Goal: Contribute content: Add original content to the website for others to see

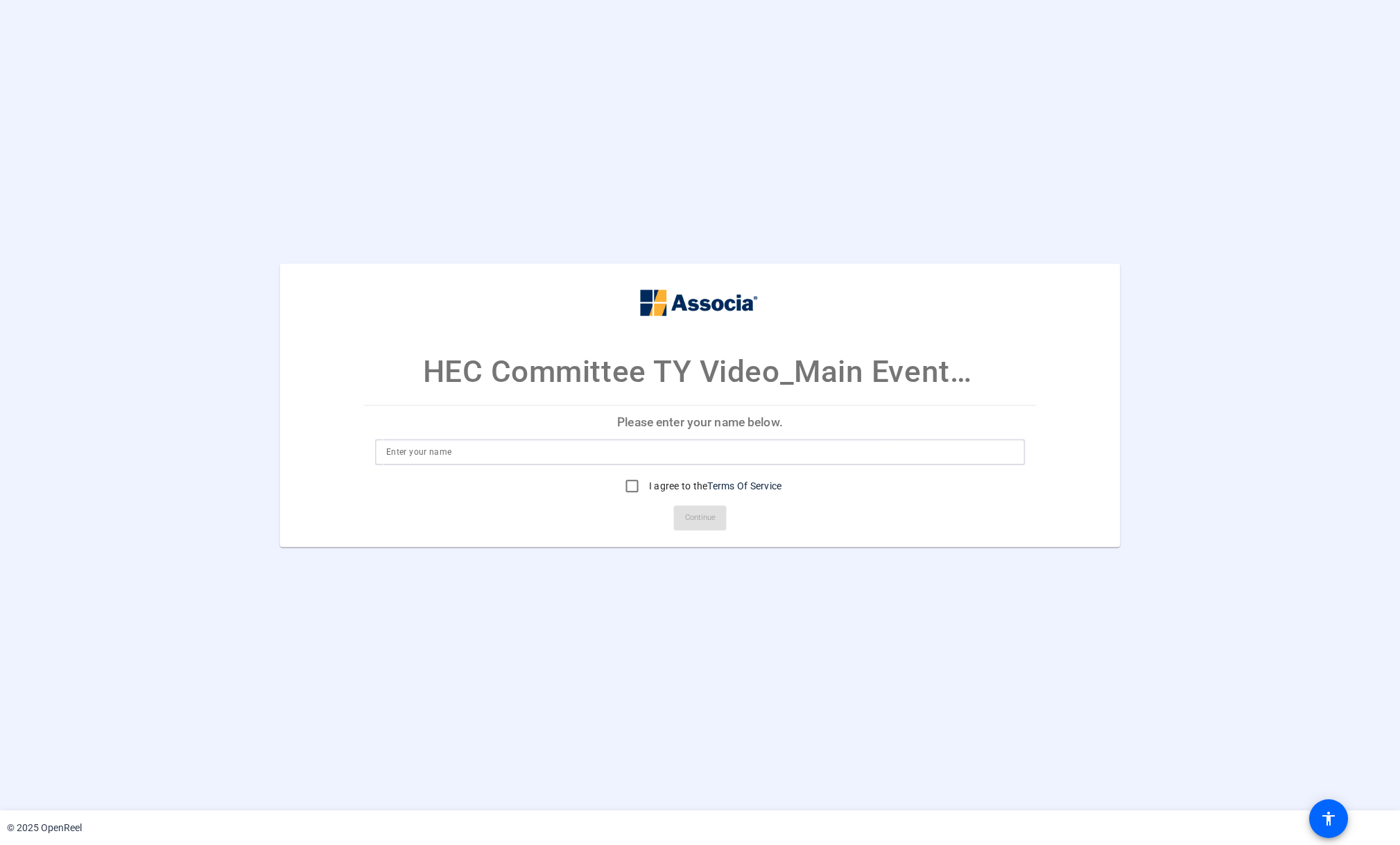
click at [412, 456] on input at bounding box center [700, 452] width 628 height 17
type input "[PERSON_NAME]"
click at [632, 485] on input "I agree to the Terms Of Service" at bounding box center [632, 486] width 28 height 28
checkbox input "true"
click at [703, 522] on span "Continue" at bounding box center [700, 518] width 31 height 21
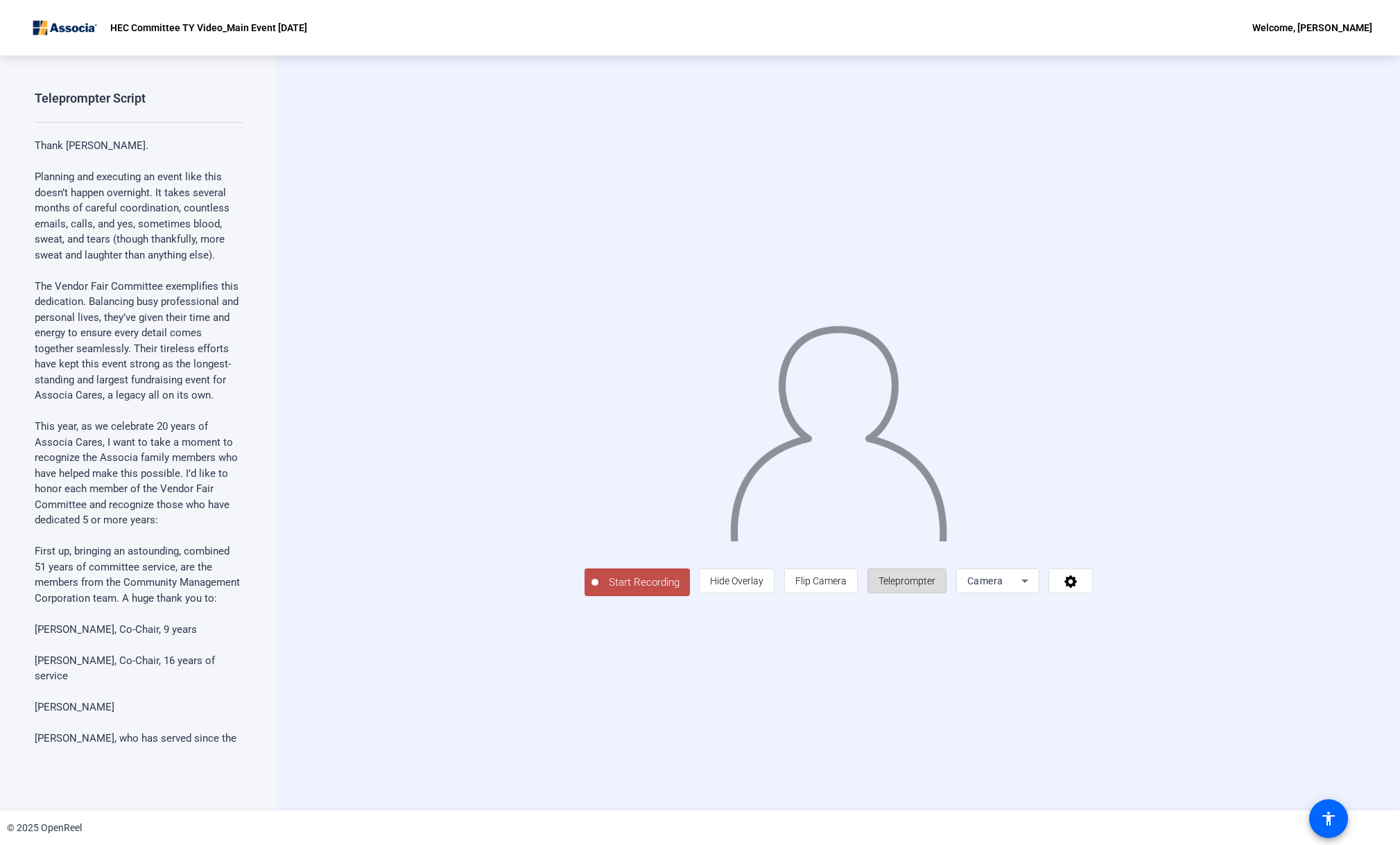
click at [936, 594] on span "Teleprompter" at bounding box center [907, 581] width 57 height 27
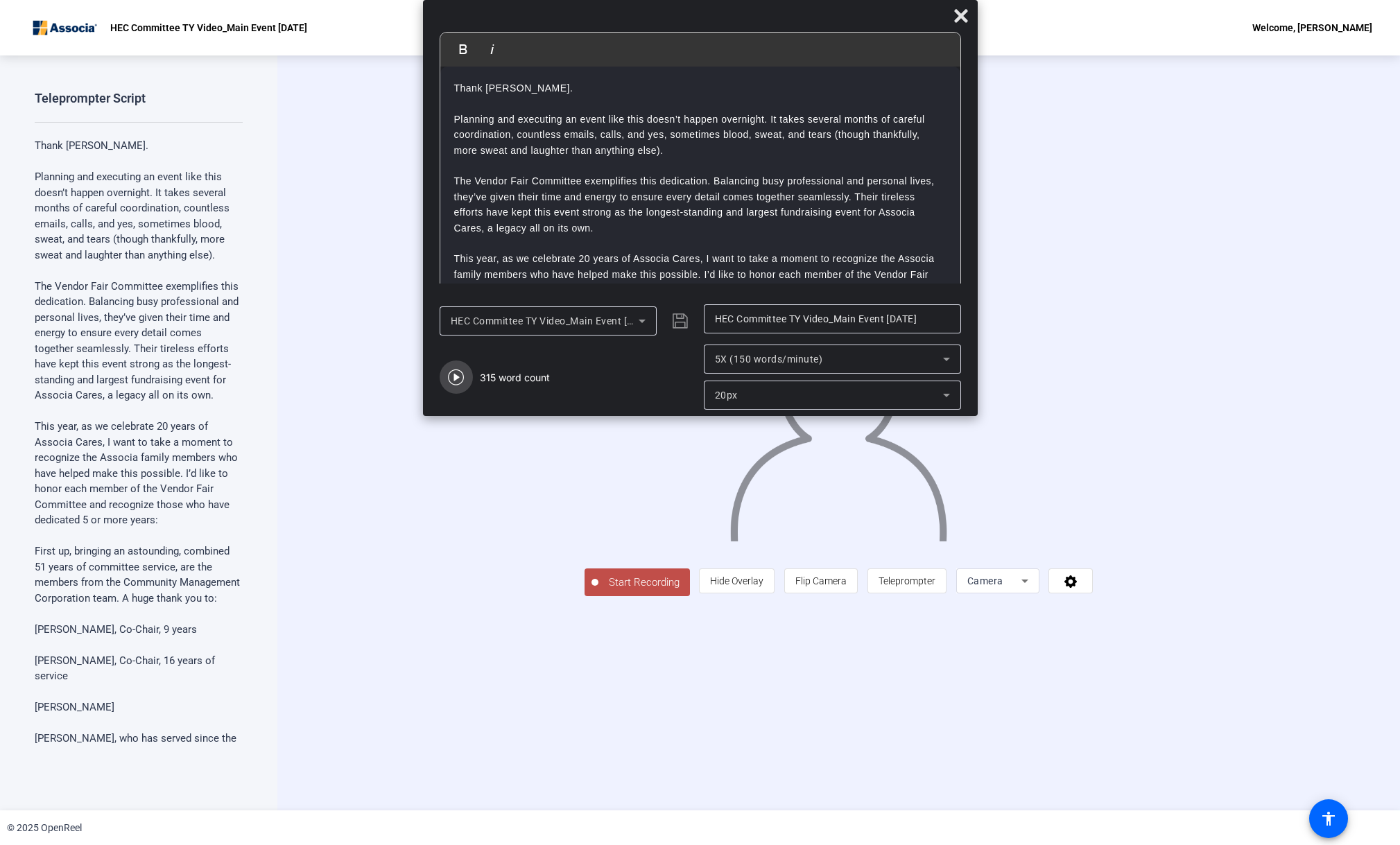
click at [462, 369] on icon "button" at bounding box center [457, 377] width 17 height 17
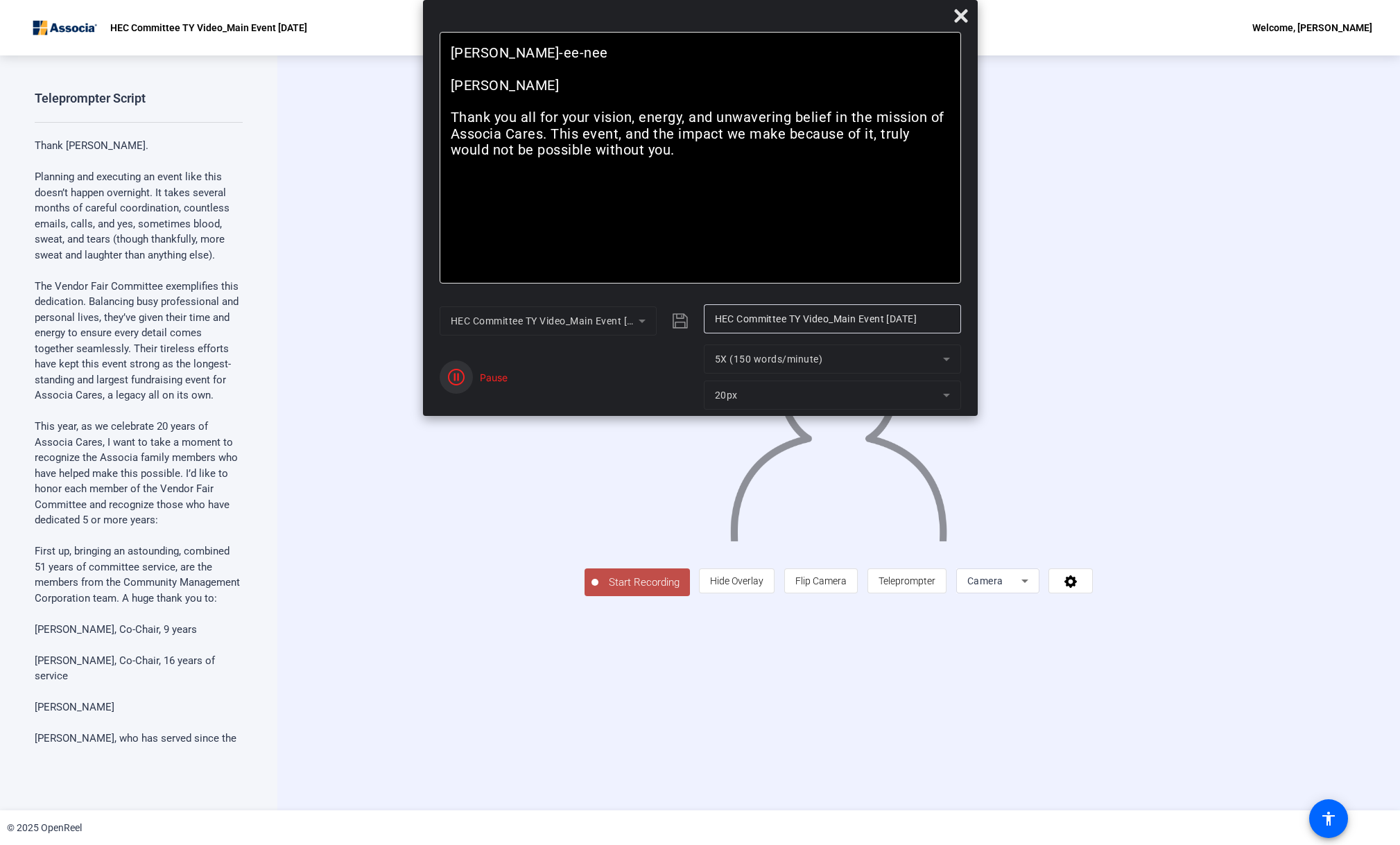
click at [450, 389] on span "button" at bounding box center [457, 377] width 34 height 34
click at [873, 362] on div "5X (150 words/minute)" at bounding box center [829, 359] width 228 height 17
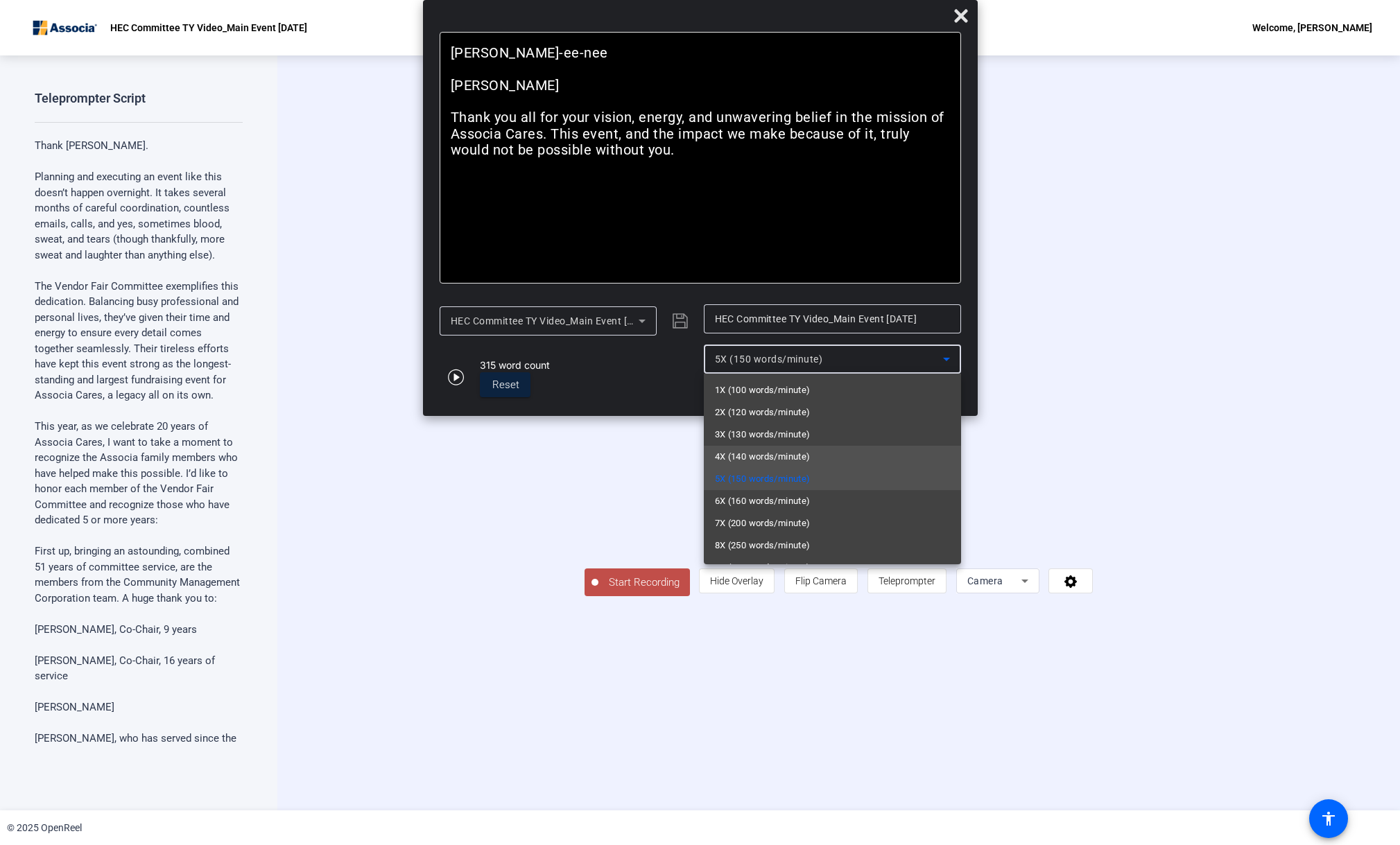
click at [774, 459] on span "4X (140 words/minute)" at bounding box center [763, 457] width 96 height 17
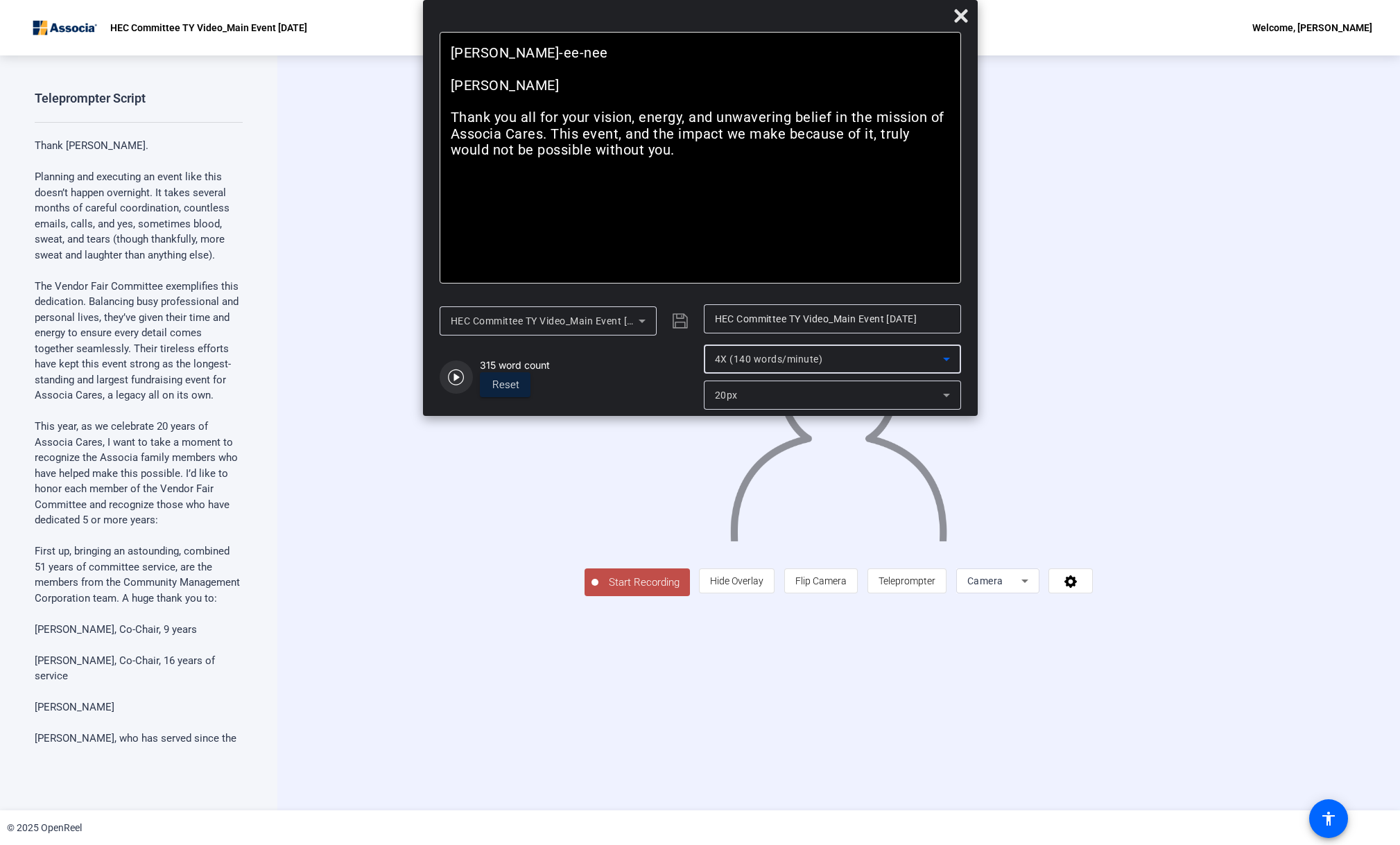
click at [457, 373] on icon "button" at bounding box center [457, 377] width 17 height 17
click at [457, 379] on icon "button" at bounding box center [457, 377] width 17 height 17
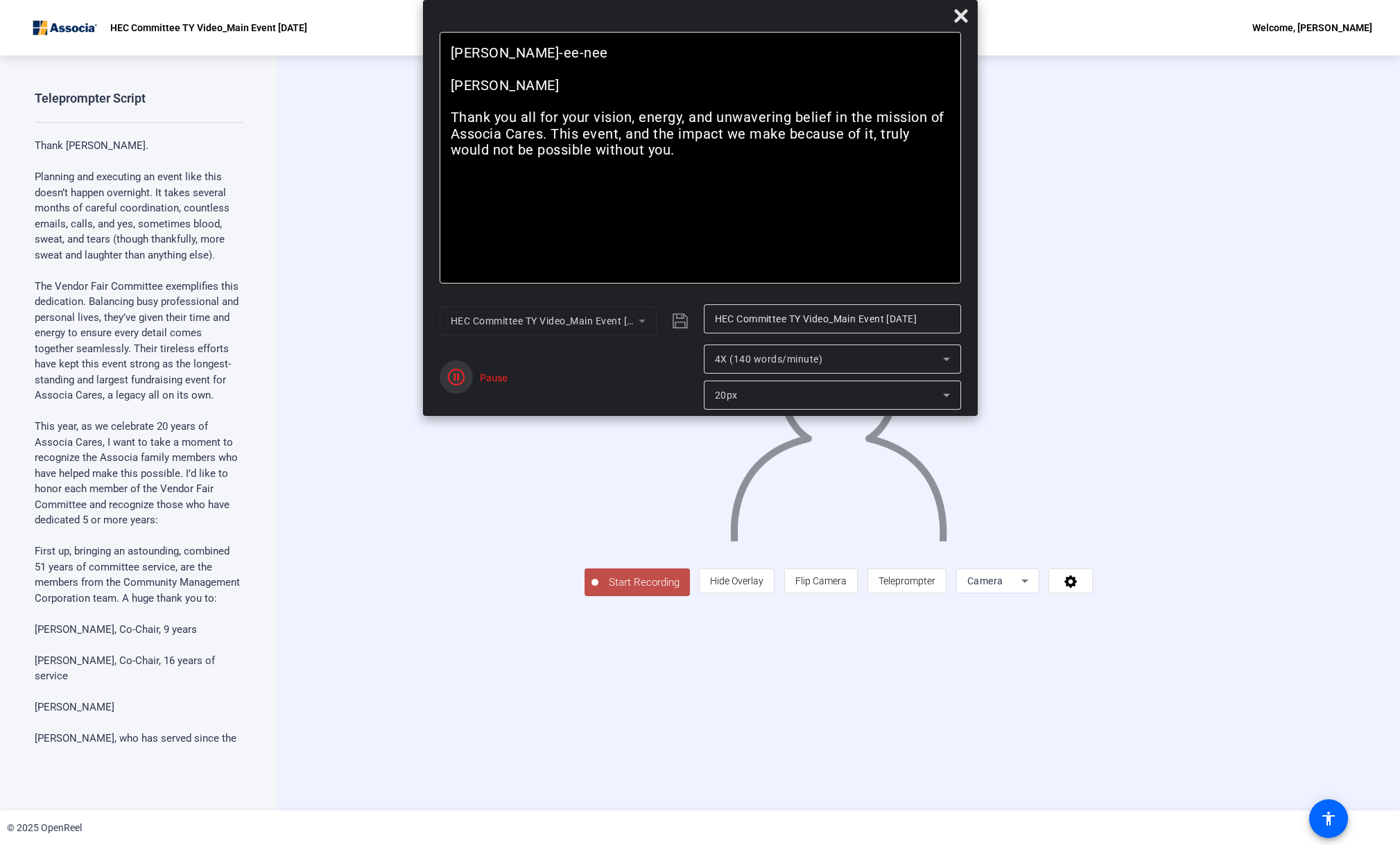
click at [457, 379] on icon "button" at bounding box center [457, 377] width 17 height 17
click at [956, 14] on icon at bounding box center [962, 16] width 17 height 17
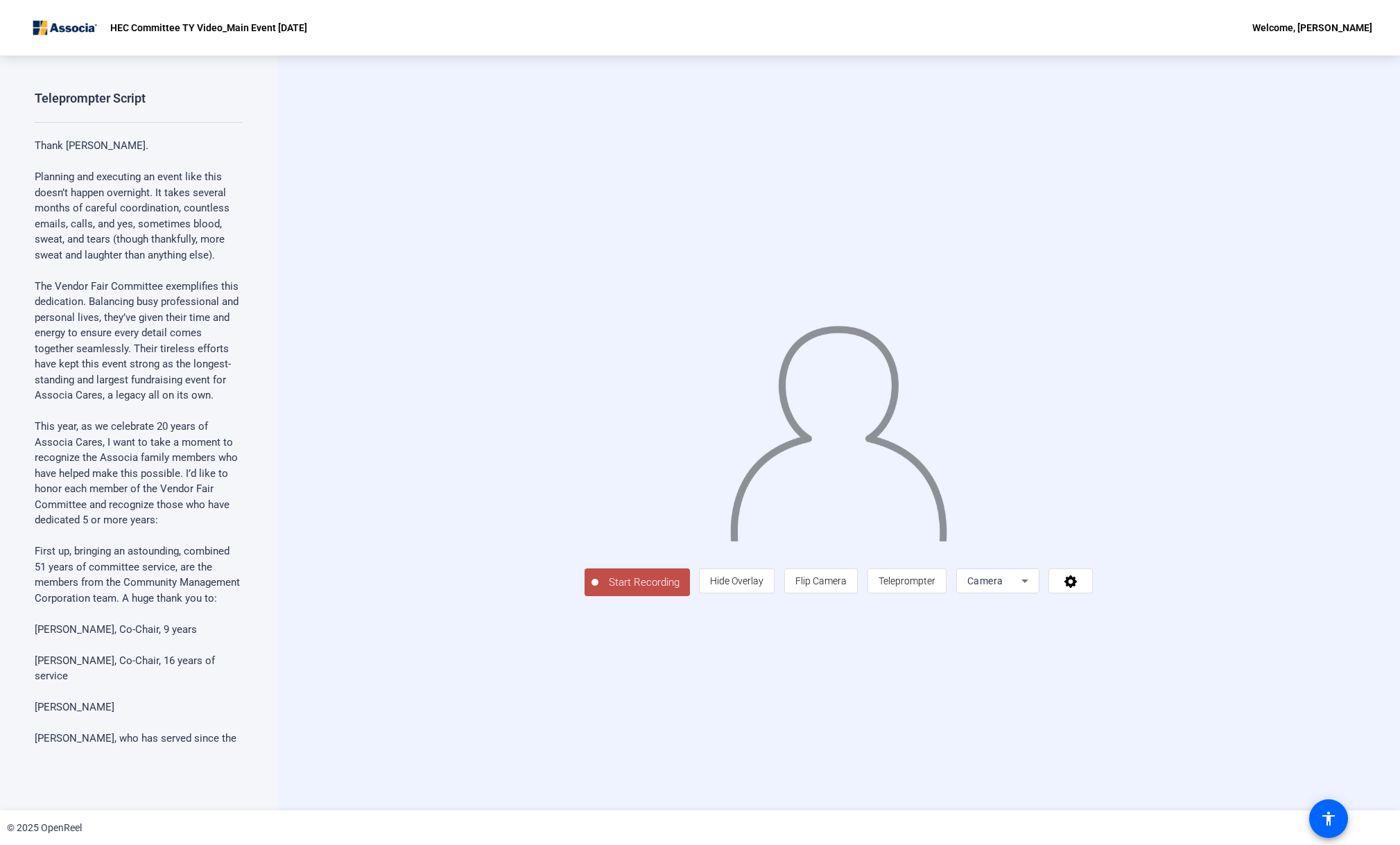
click at [599, 591] on span "Start Recording" at bounding box center [644, 582] width 92 height 16
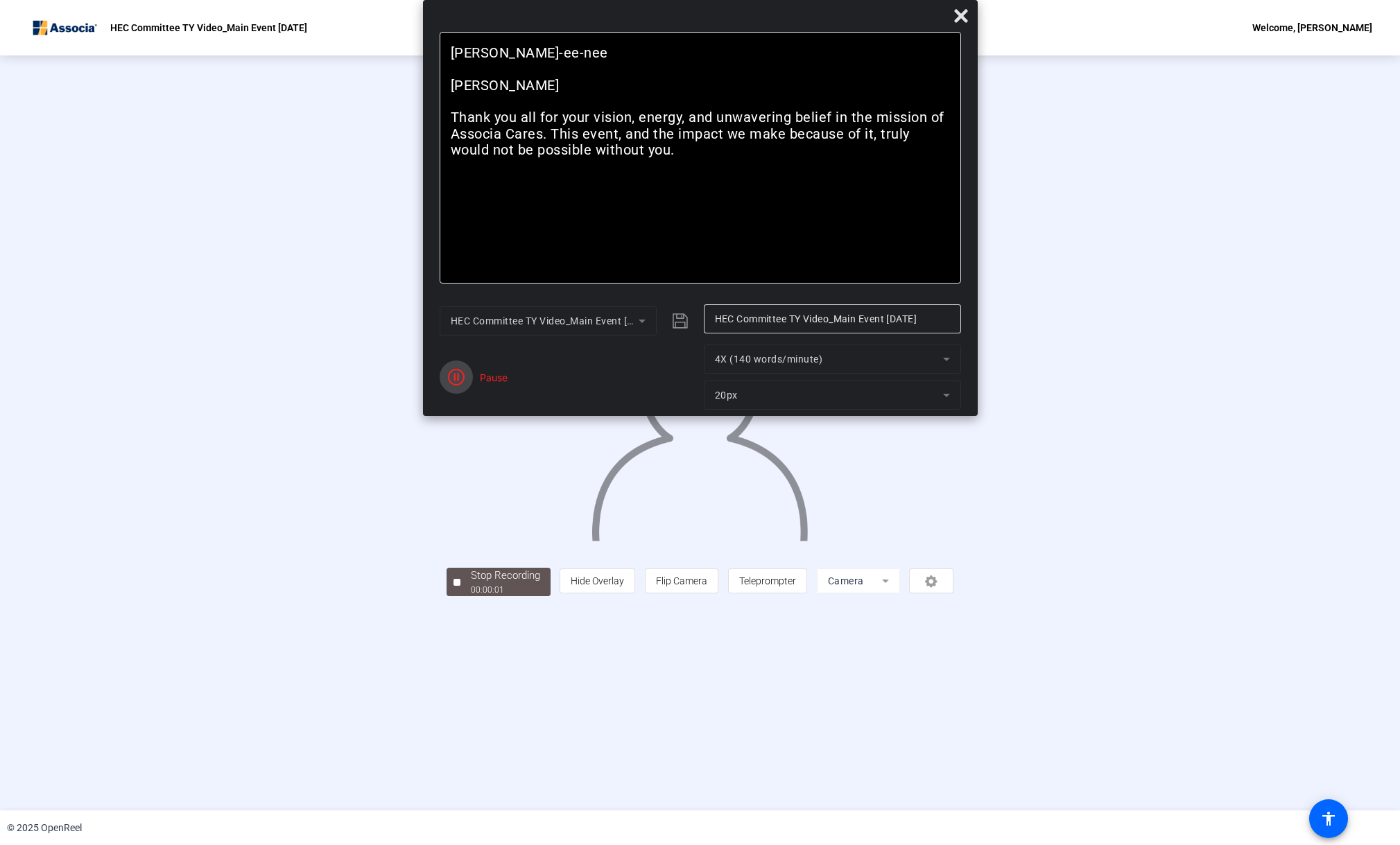
click at [452, 376] on icon "button" at bounding box center [457, 377] width 17 height 17
click at [497, 380] on span "Reset" at bounding box center [506, 385] width 27 height 13
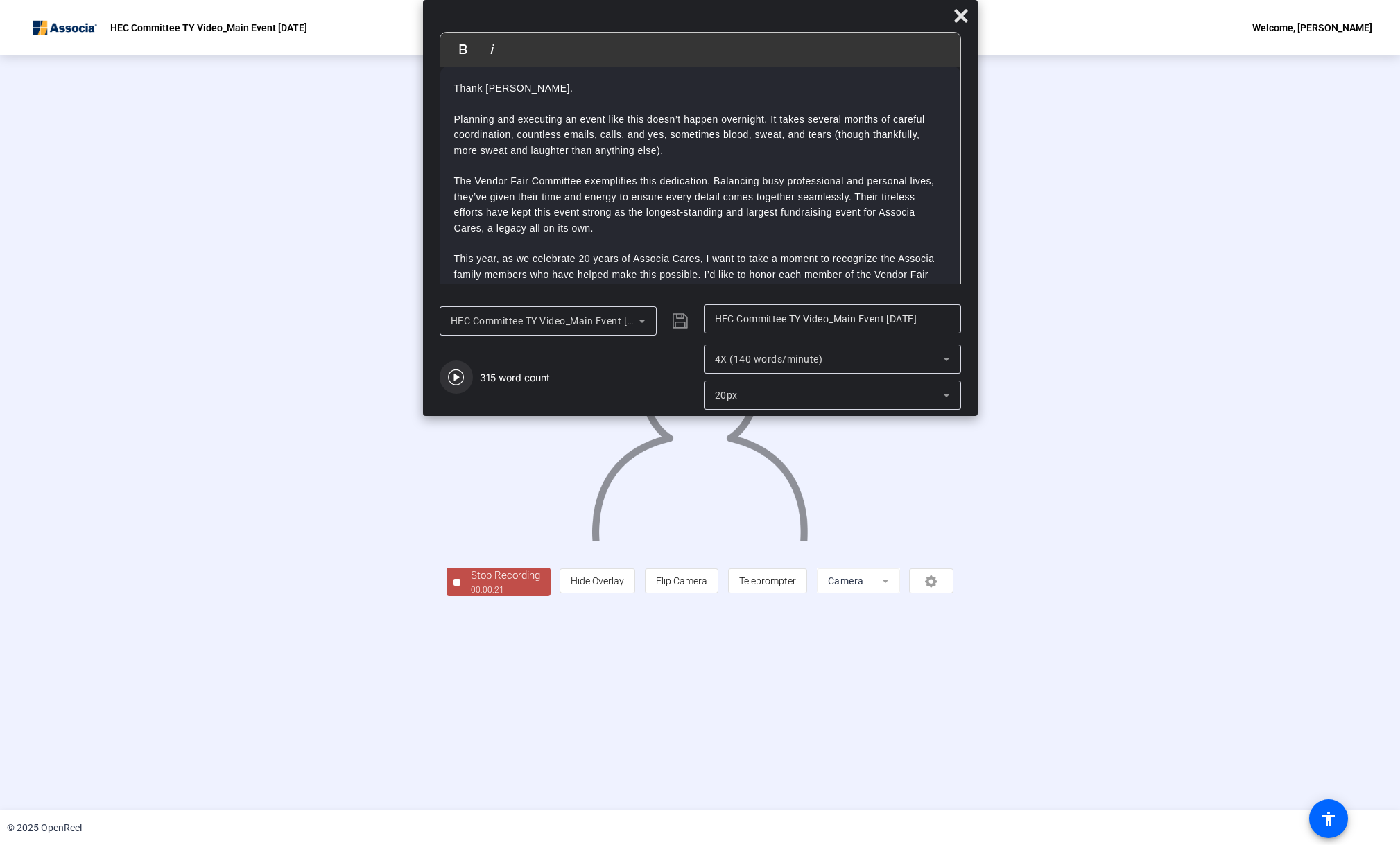
click at [455, 375] on icon "button" at bounding box center [456, 377] width 16 height 16
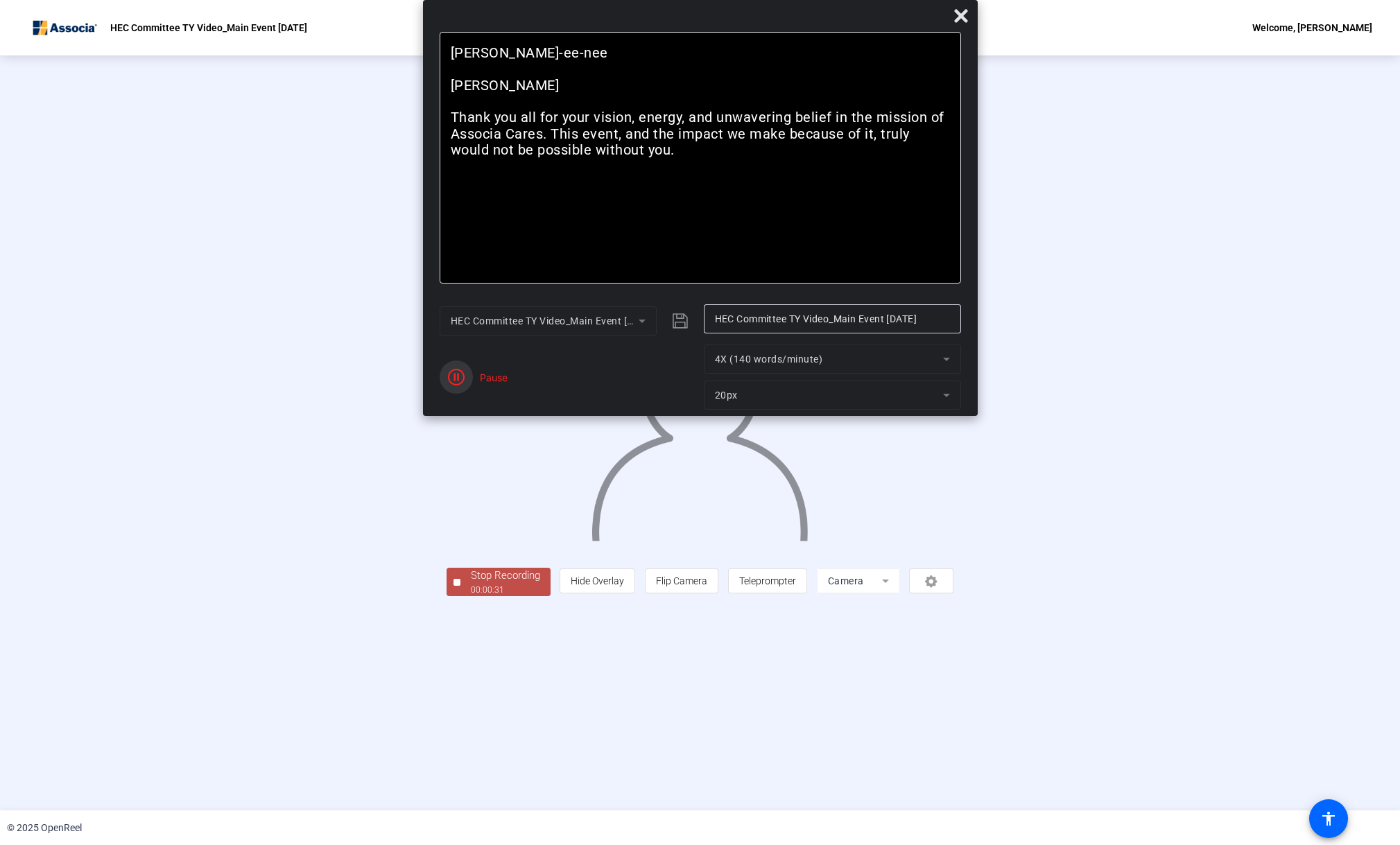
click at [455, 375] on icon "button" at bounding box center [457, 377] width 17 height 17
click at [500, 384] on span "Reset" at bounding box center [506, 385] width 27 height 13
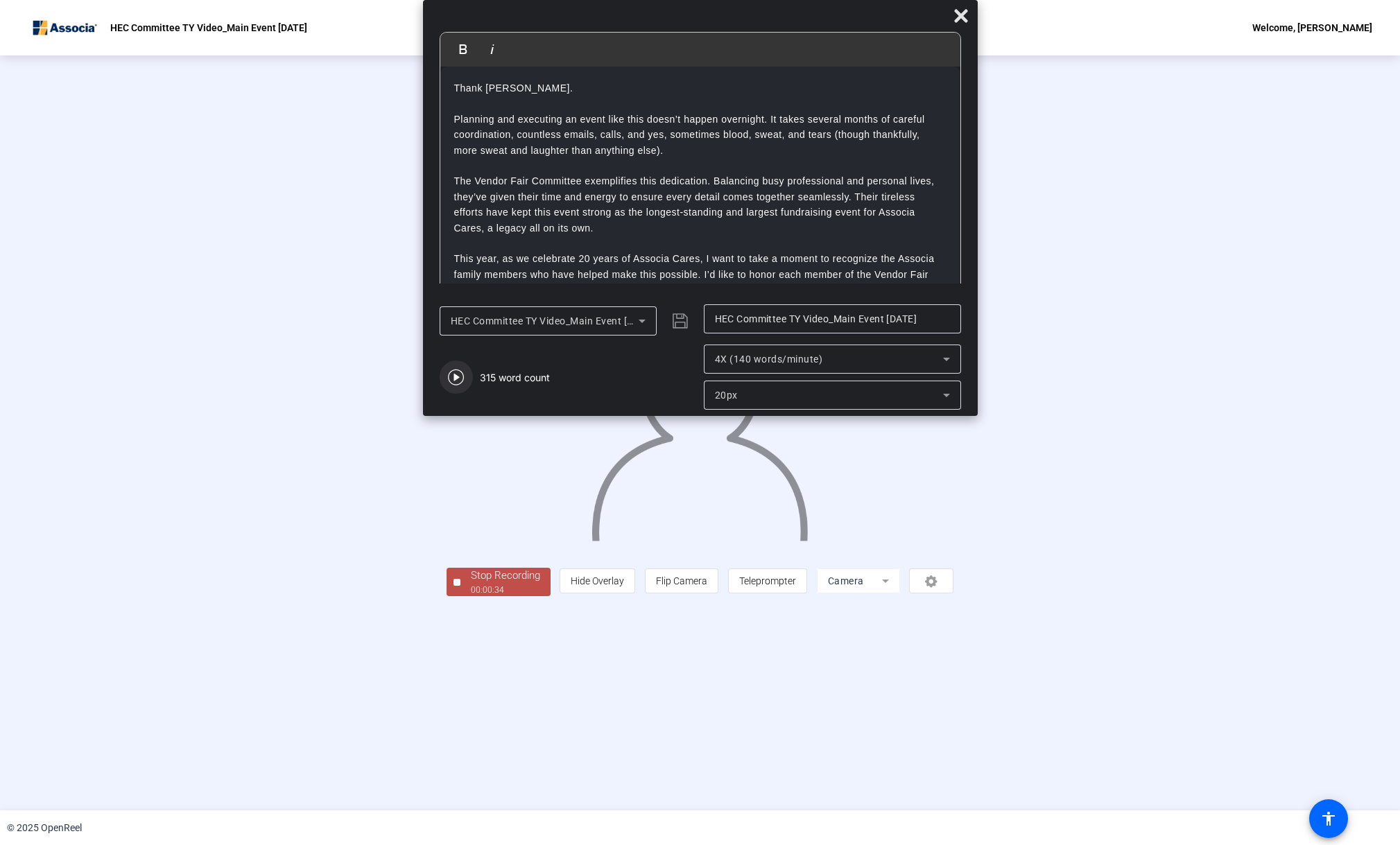
click at [456, 377] on icon "button" at bounding box center [456, 377] width 16 height 16
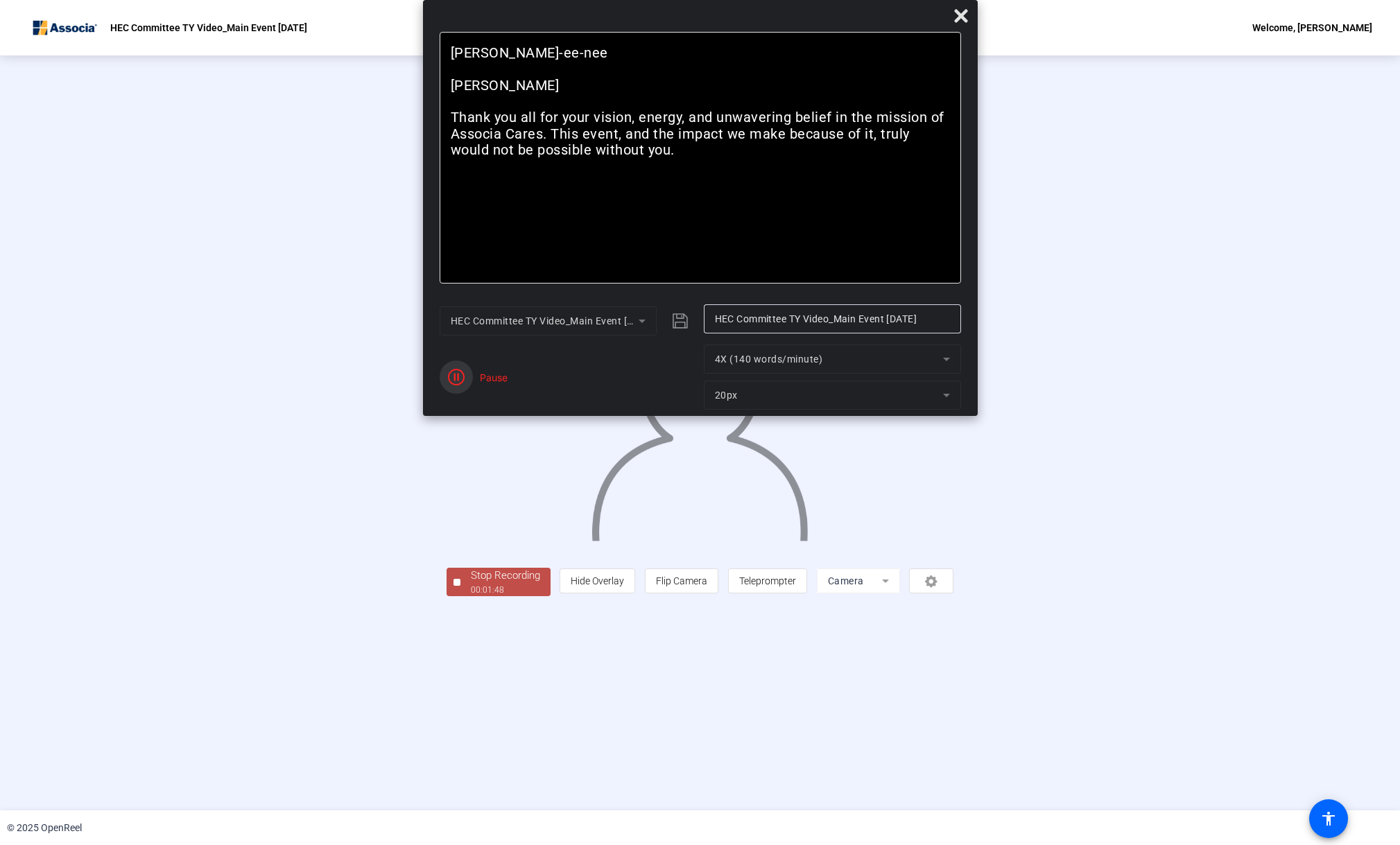
click at [456, 377] on icon "button" at bounding box center [457, 377] width 17 height 17
click at [880, 367] on div "4X (140 words/minute)" at bounding box center [829, 359] width 228 height 17
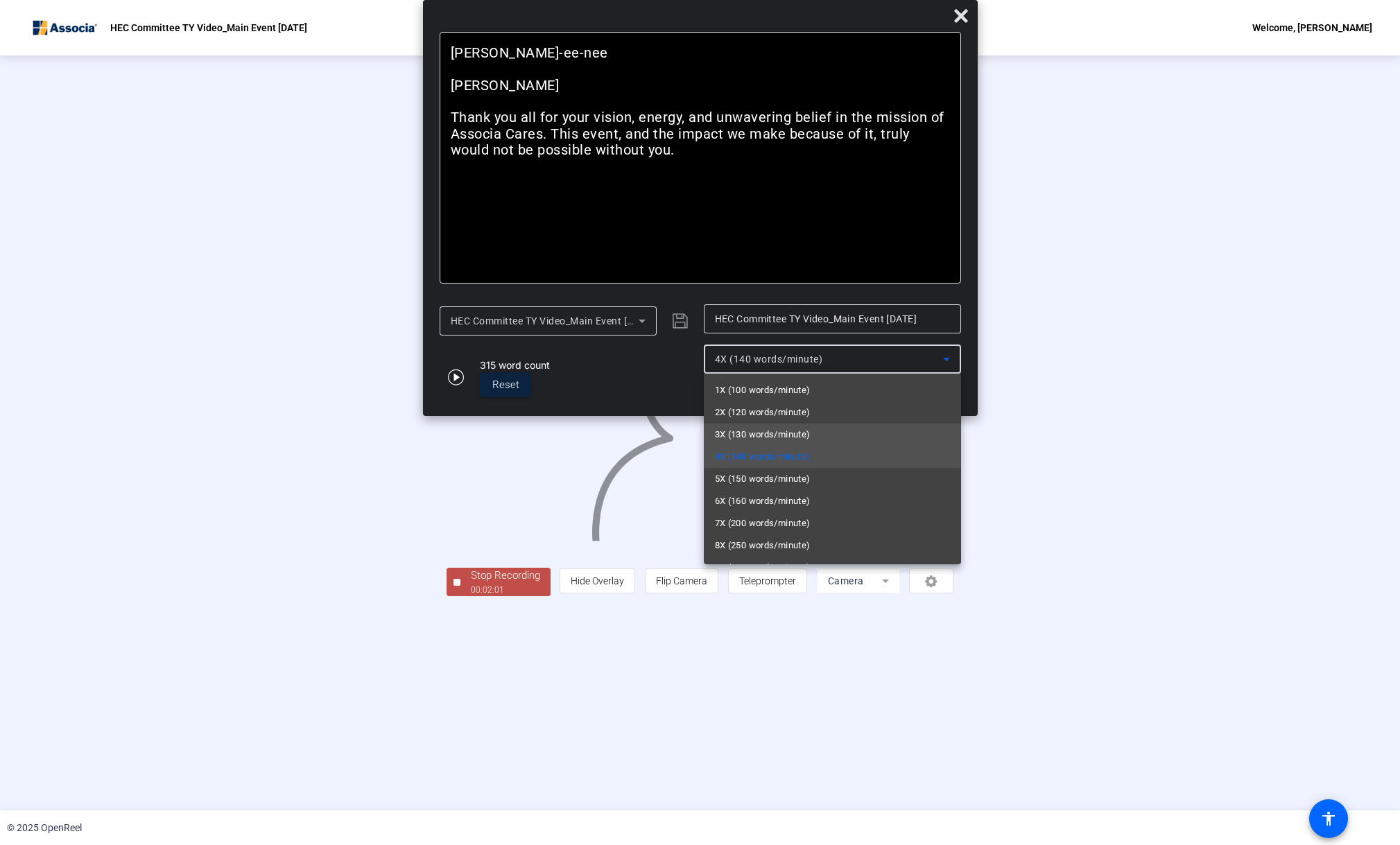
click at [793, 433] on span "3X (130 words/minute)" at bounding box center [763, 435] width 96 height 17
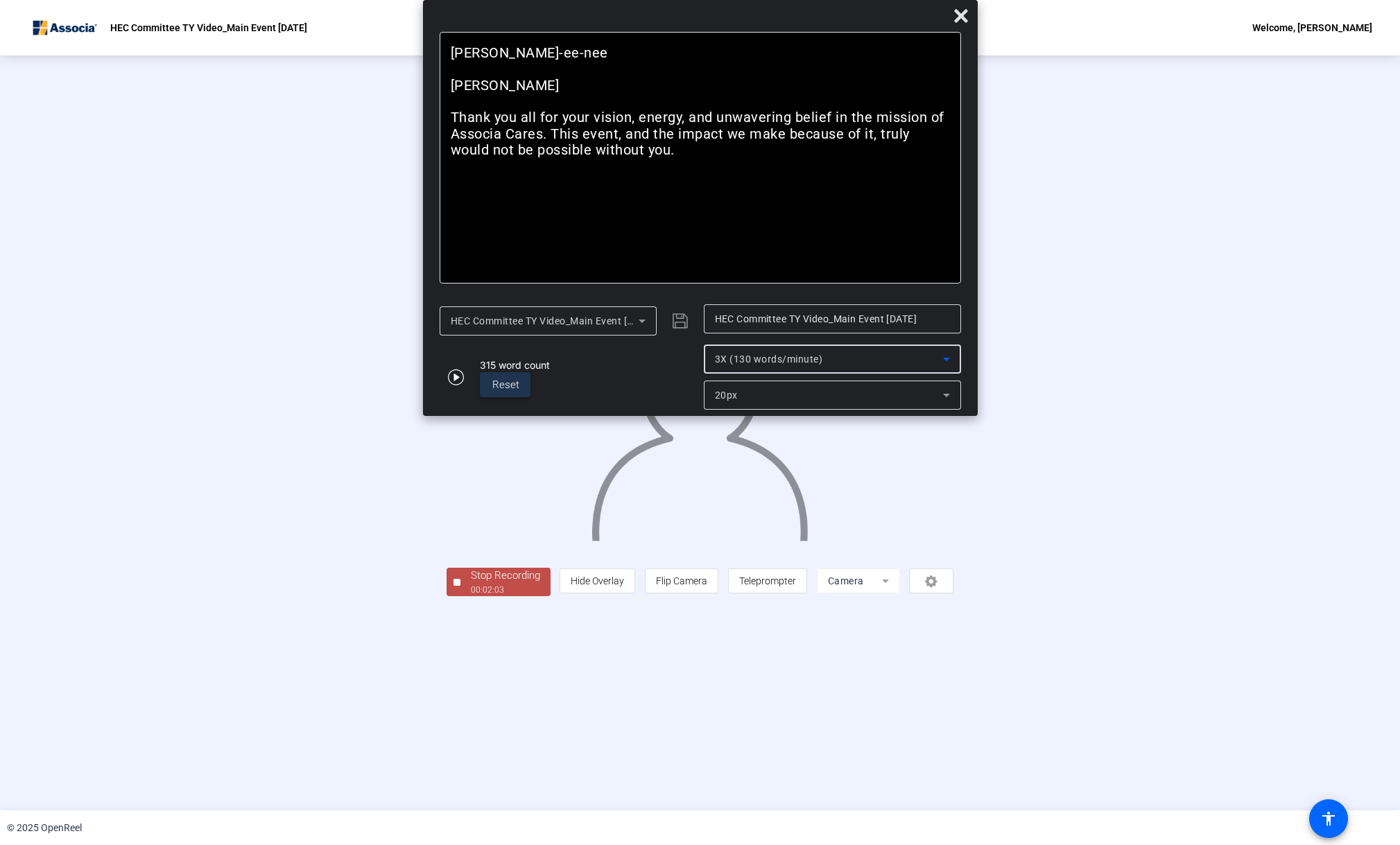
click at [499, 384] on span "Reset" at bounding box center [506, 385] width 27 height 13
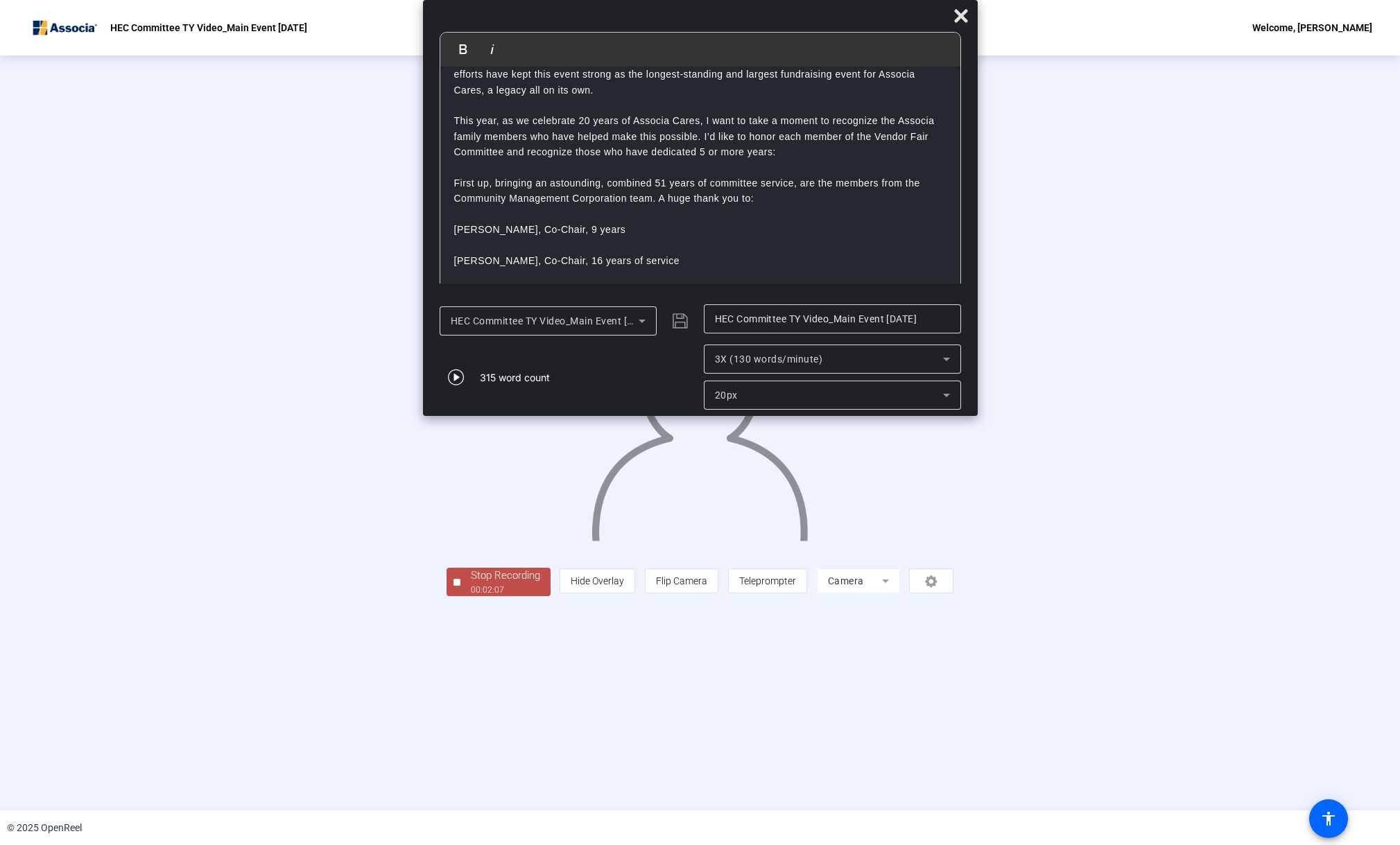
scroll to position [139, 0]
click at [457, 381] on icon "button" at bounding box center [457, 377] width 17 height 17
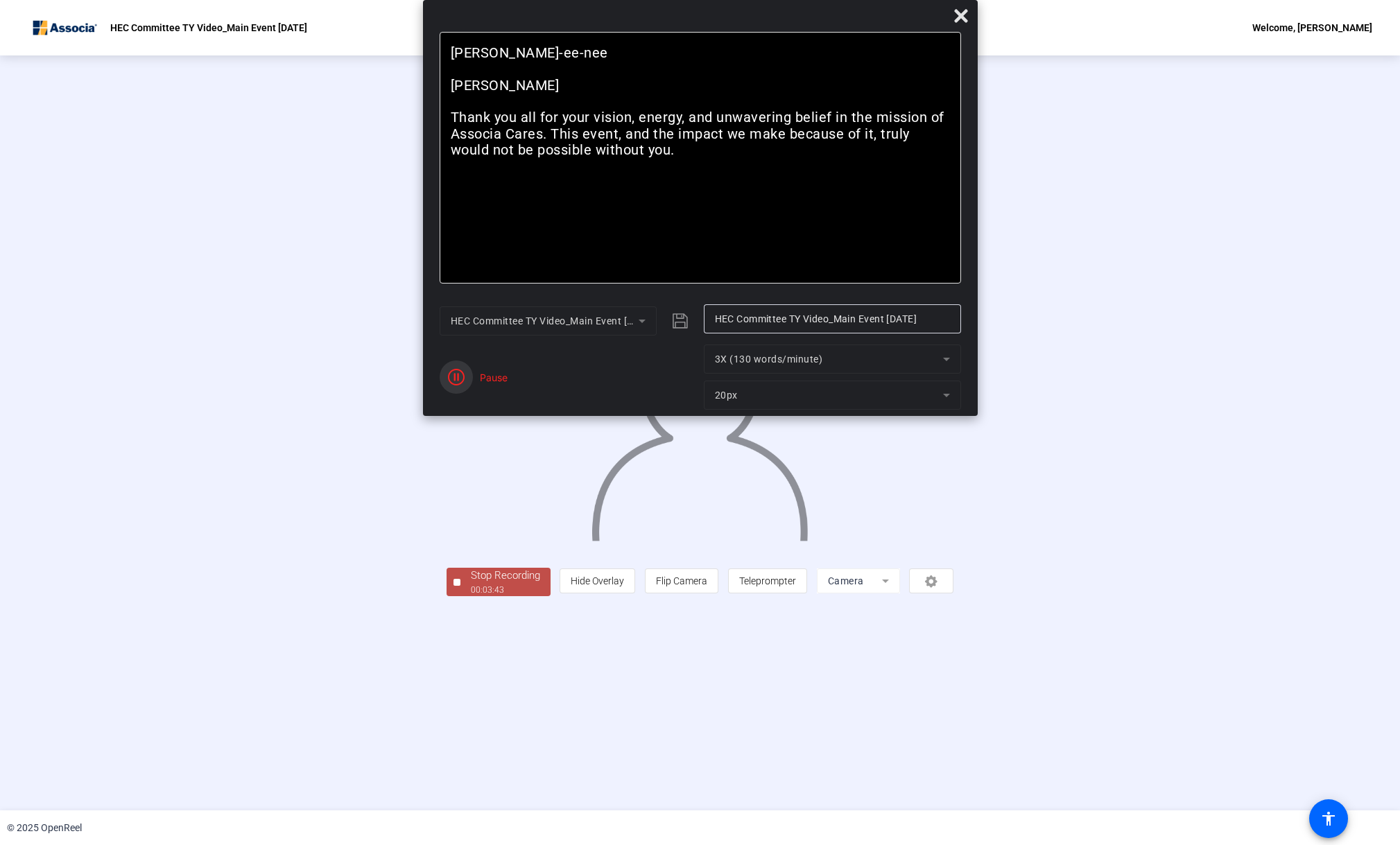
click at [457, 381] on icon "button" at bounding box center [457, 377] width 17 height 17
click at [497, 381] on span "Reset" at bounding box center [506, 385] width 27 height 13
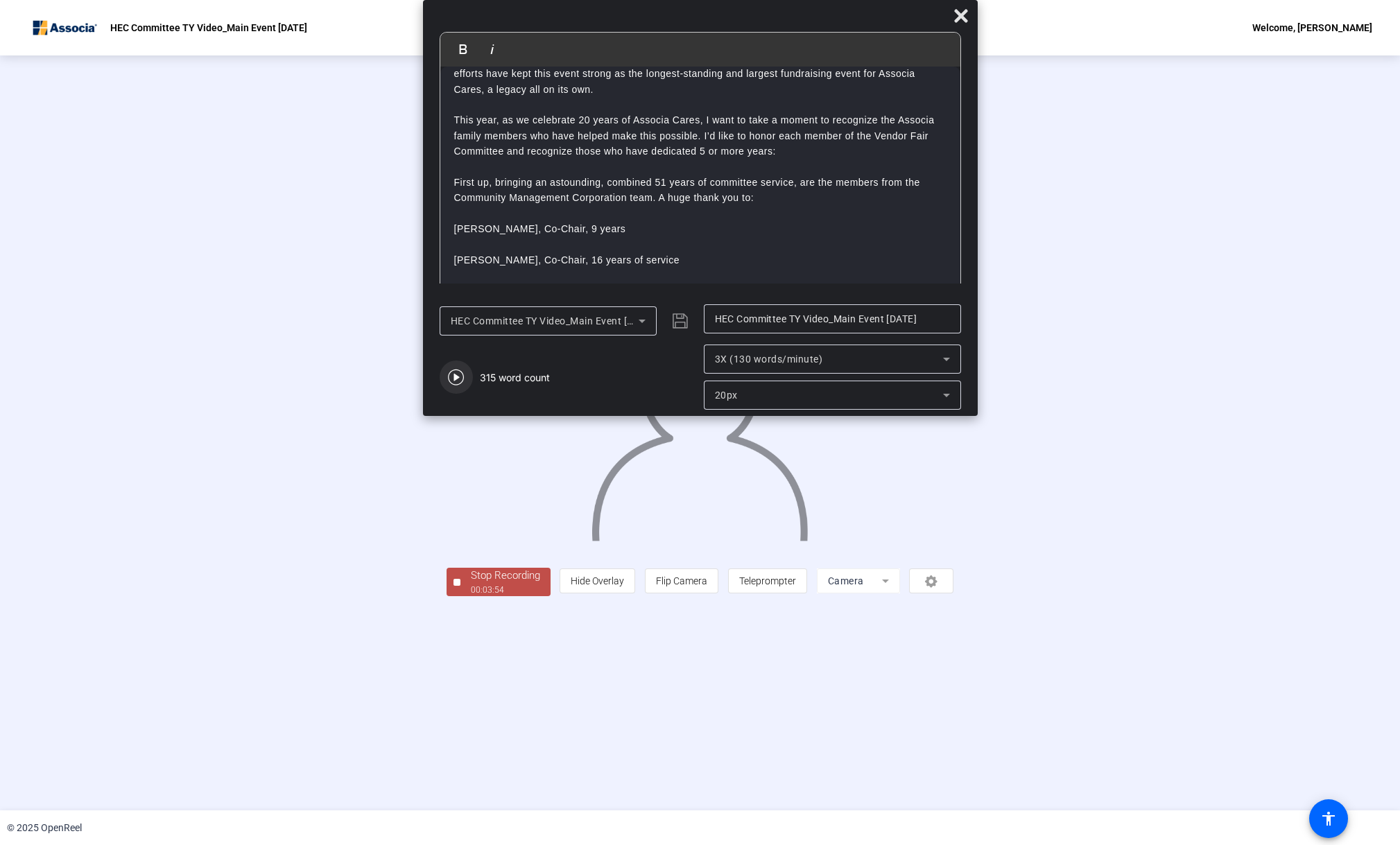
click at [458, 377] on icon "button" at bounding box center [456, 377] width 16 height 16
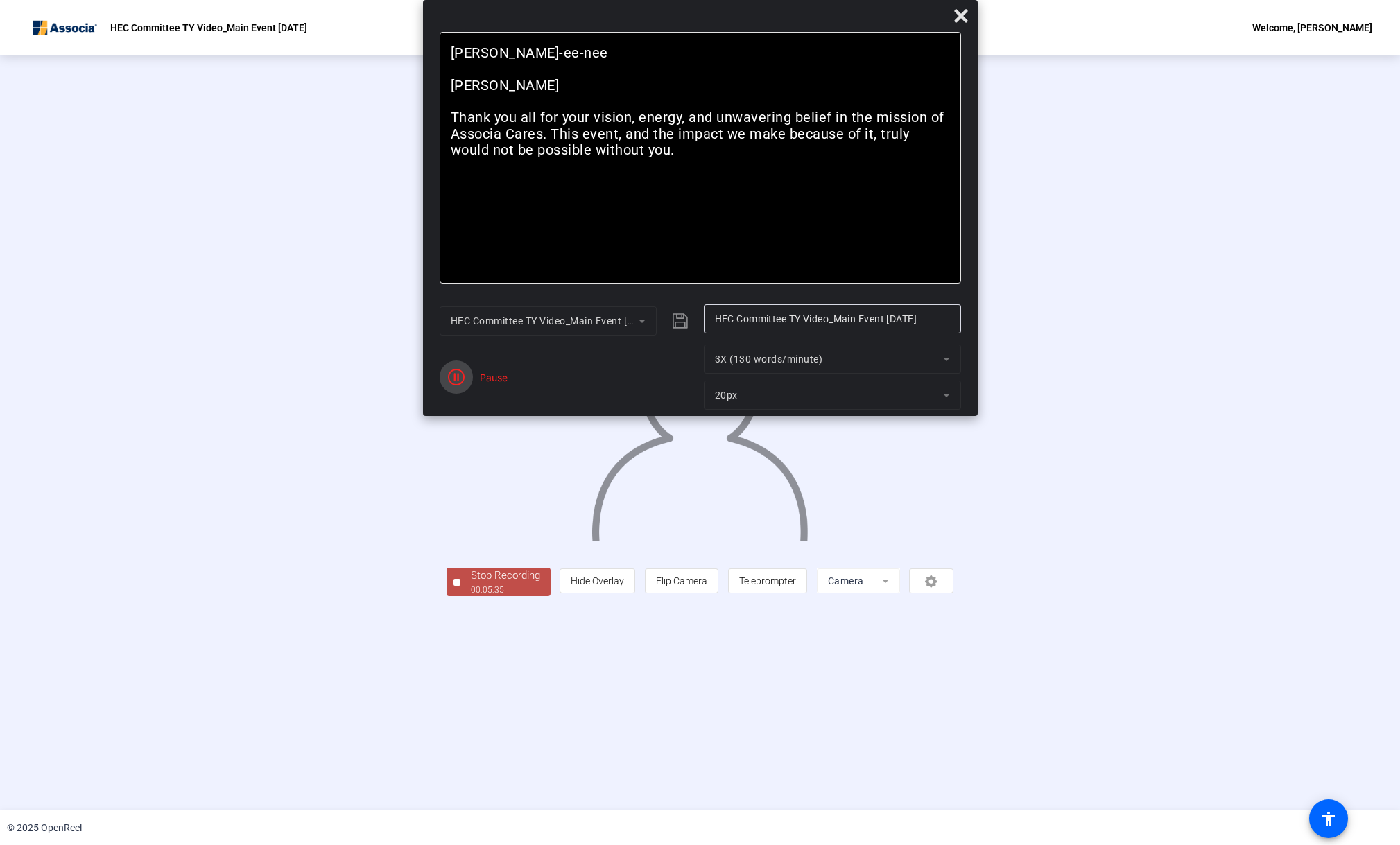
click at [457, 373] on icon "button" at bounding box center [457, 377] width 17 height 17
click at [499, 382] on span "Reset" at bounding box center [506, 385] width 27 height 13
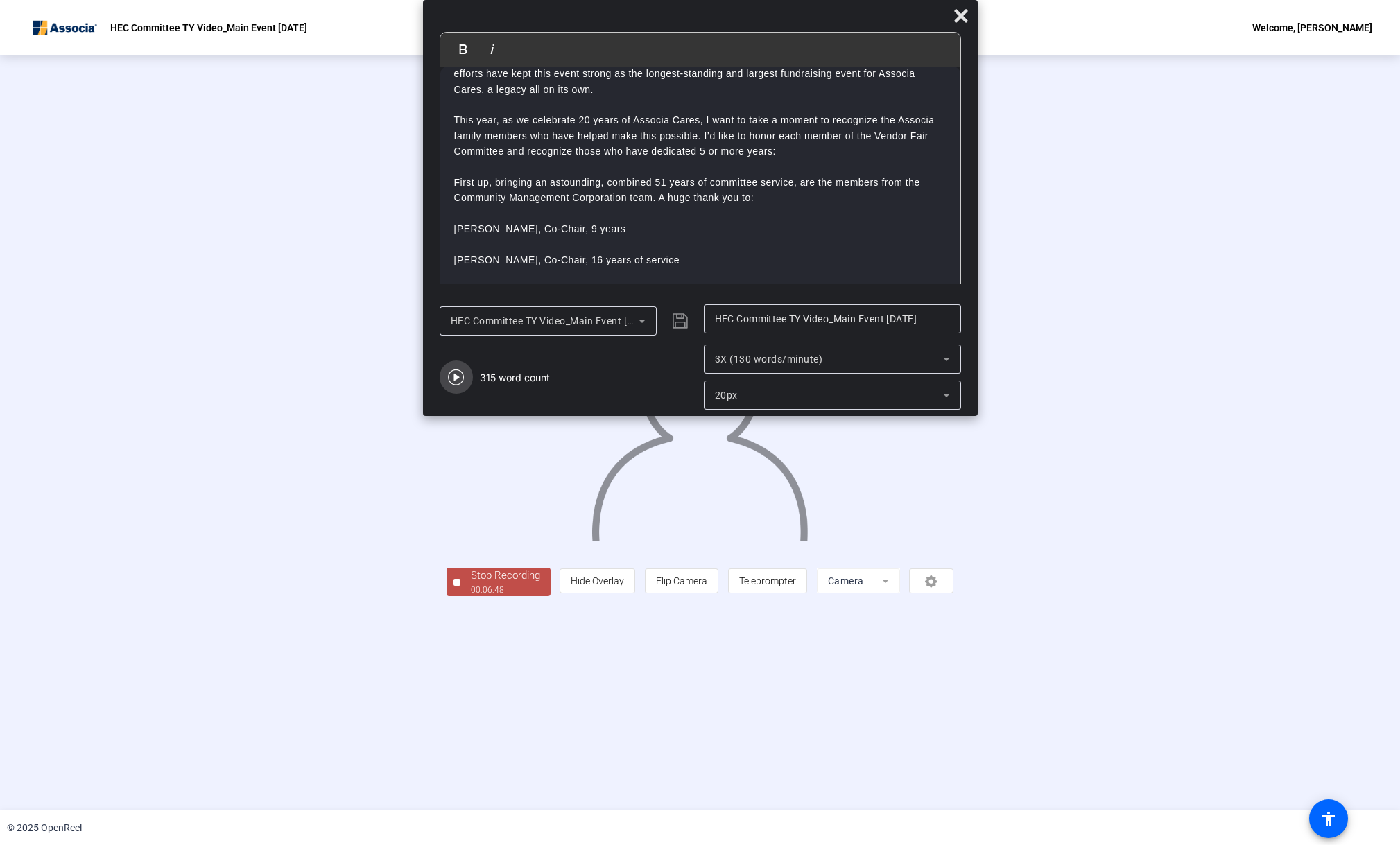
click at [455, 375] on icon "button" at bounding box center [456, 377] width 16 height 16
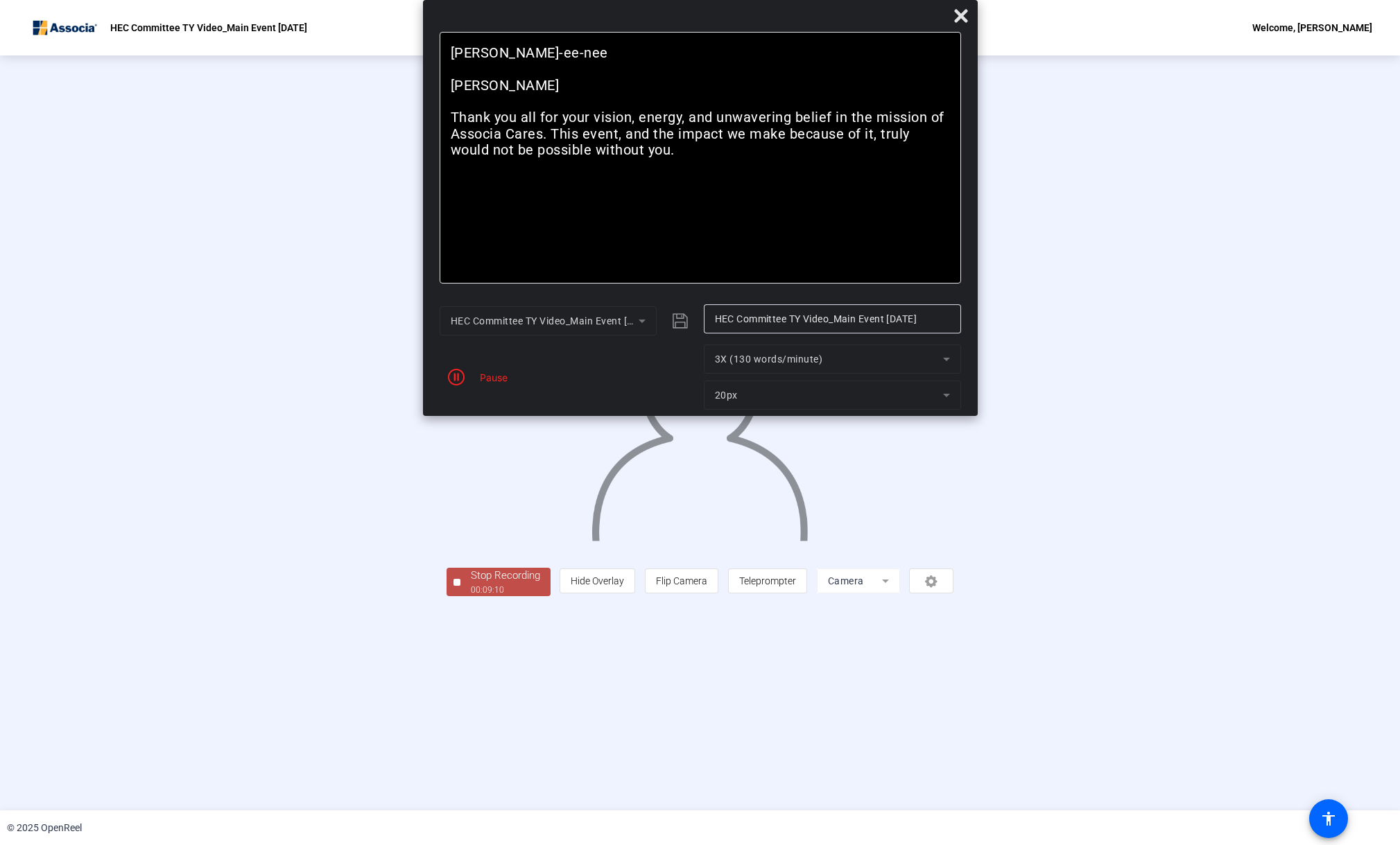
click at [455, 375] on icon "button" at bounding box center [457, 377] width 17 height 17
click at [471, 584] on div "Stop Recording" at bounding box center [505, 575] width 69 height 16
